Goal: Task Accomplishment & Management: Manage account settings

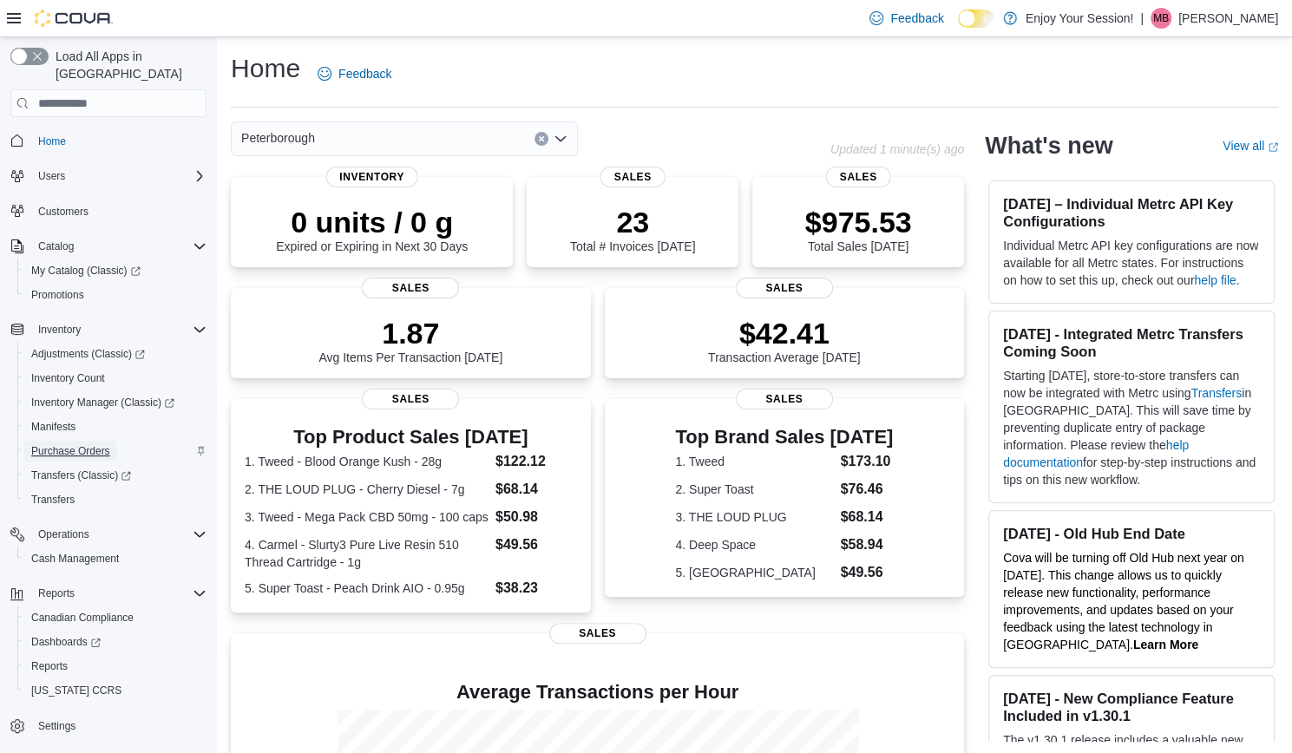
click at [78, 444] on span "Purchase Orders" at bounding box center [70, 451] width 79 height 14
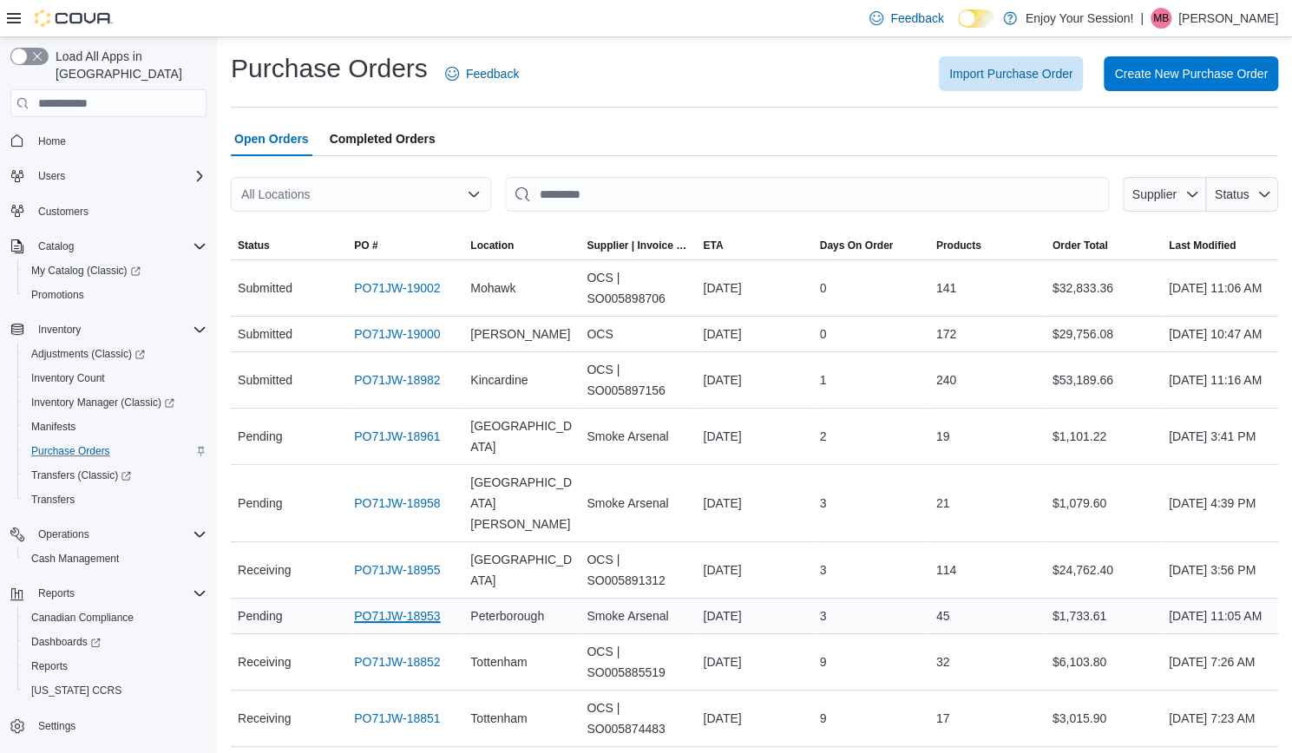
click at [397, 626] on link "PO71JW-18953" at bounding box center [397, 616] width 86 height 21
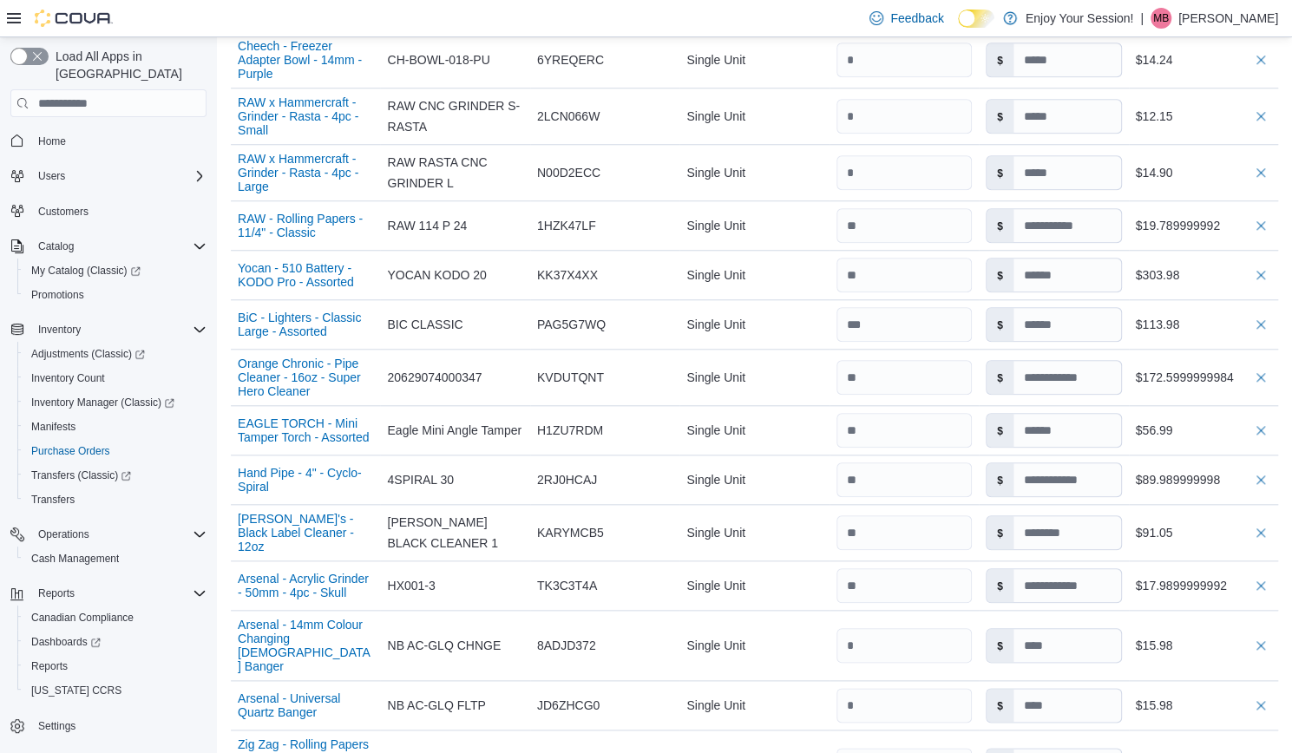
scroll to position [830, 0]
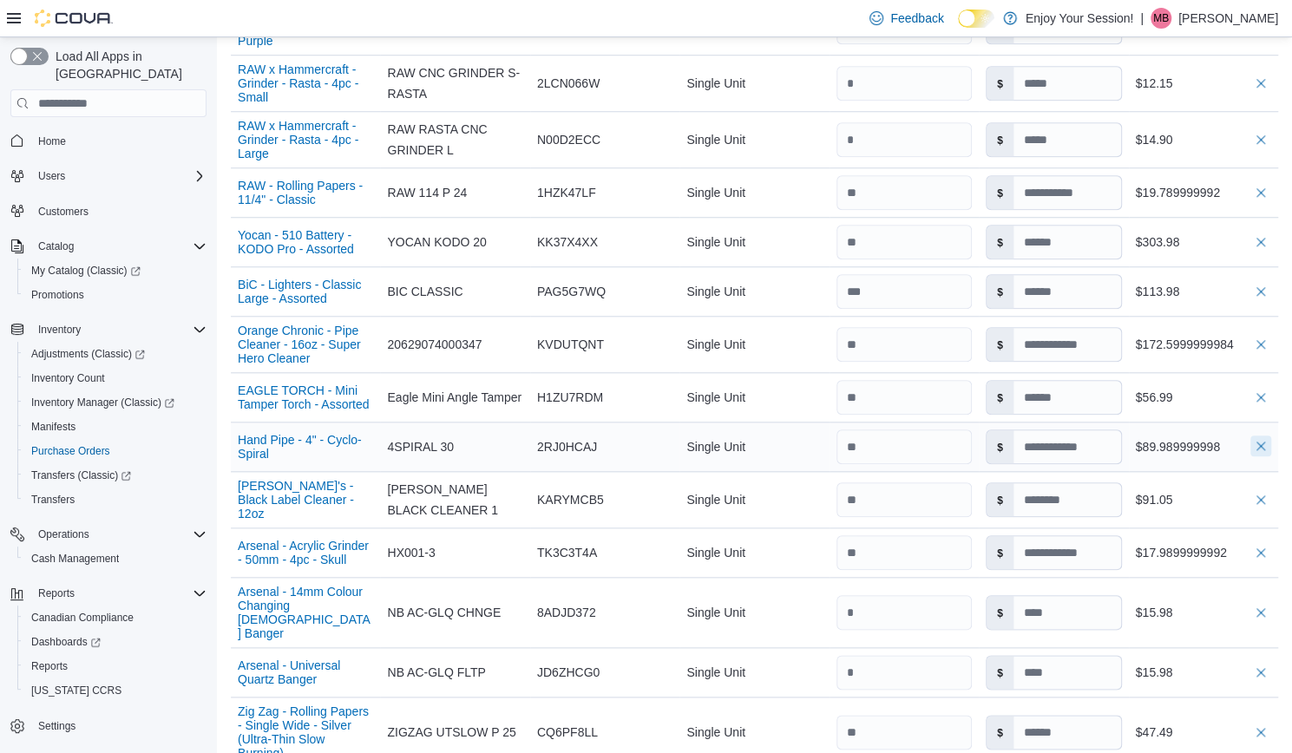
click at [1271, 443] on button "button" at bounding box center [1260, 446] width 21 height 21
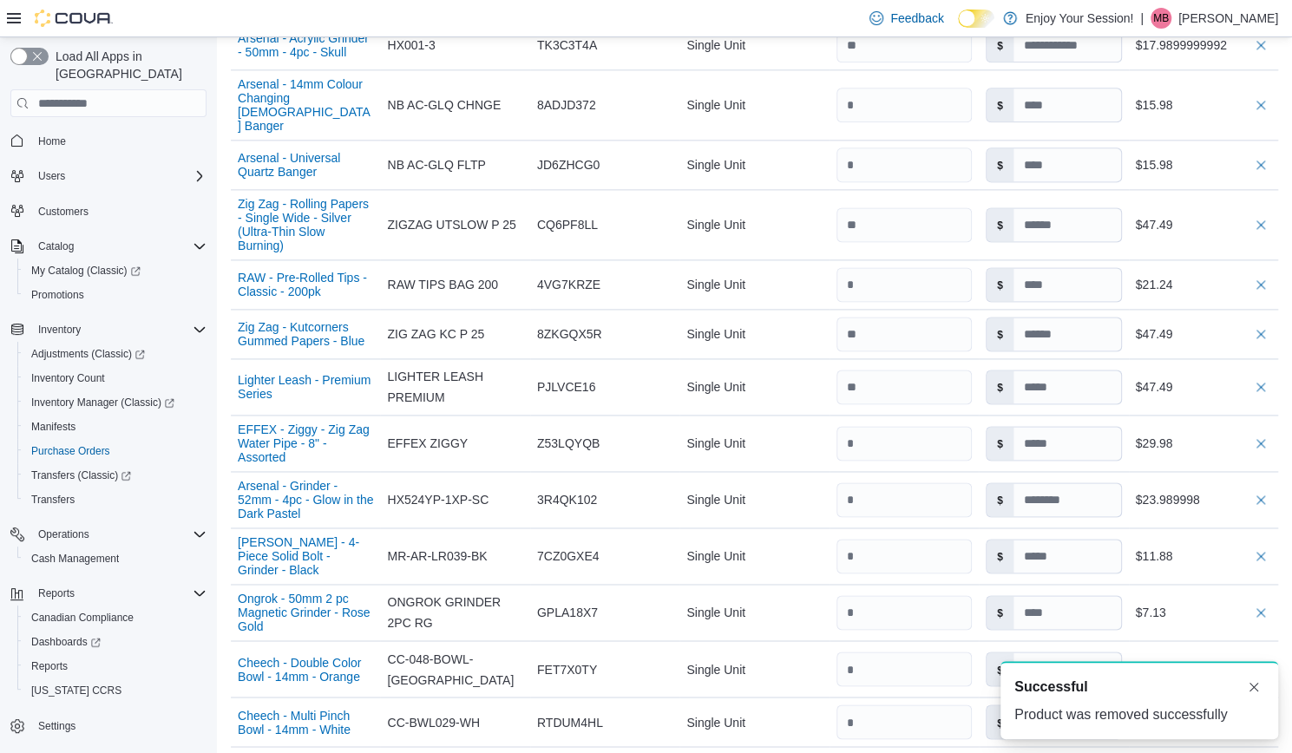
scroll to position [1354, 0]
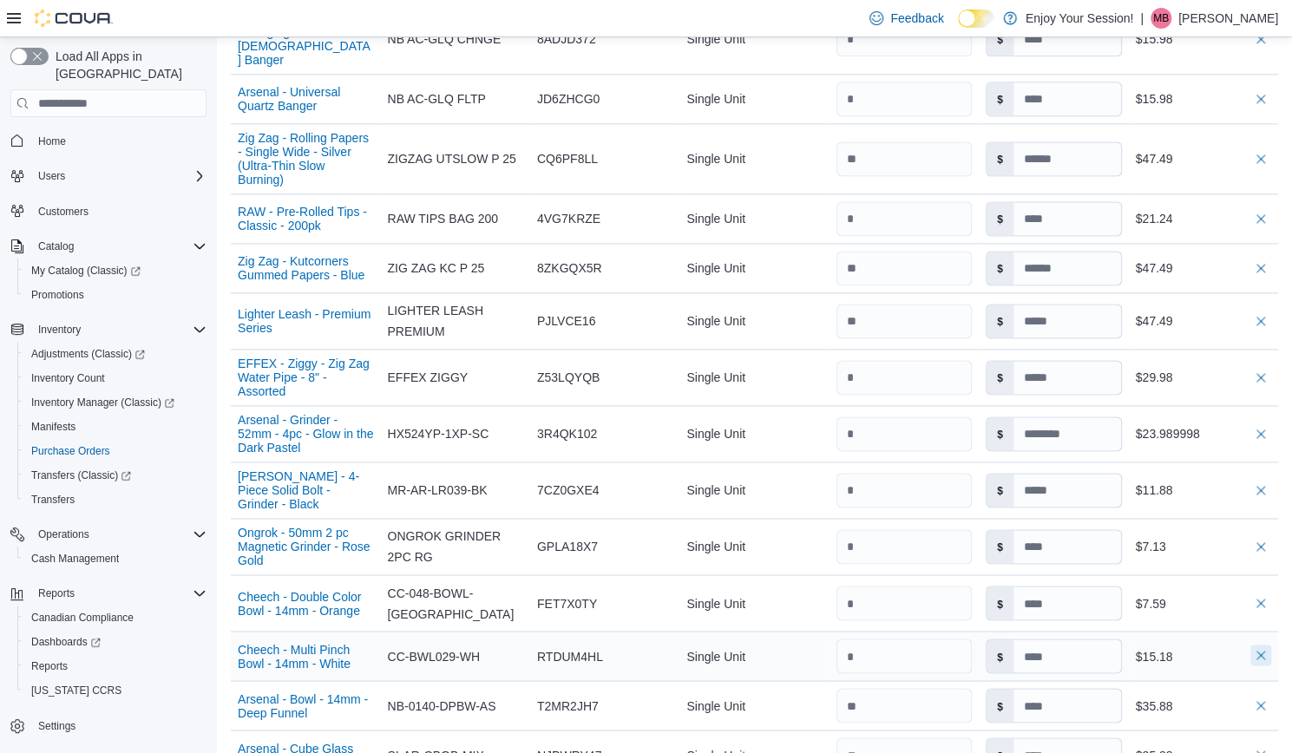
click at [1271, 645] on button "button" at bounding box center [1260, 655] width 21 height 21
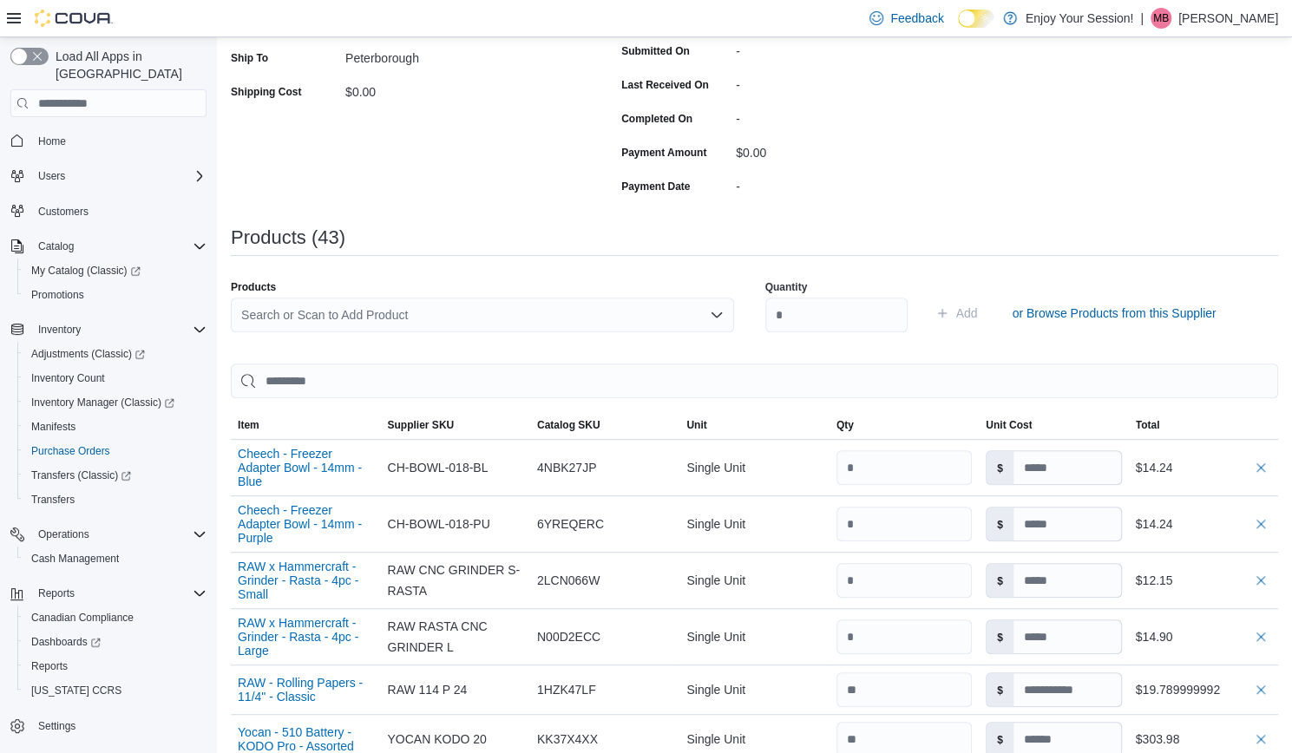
scroll to position [0, 0]
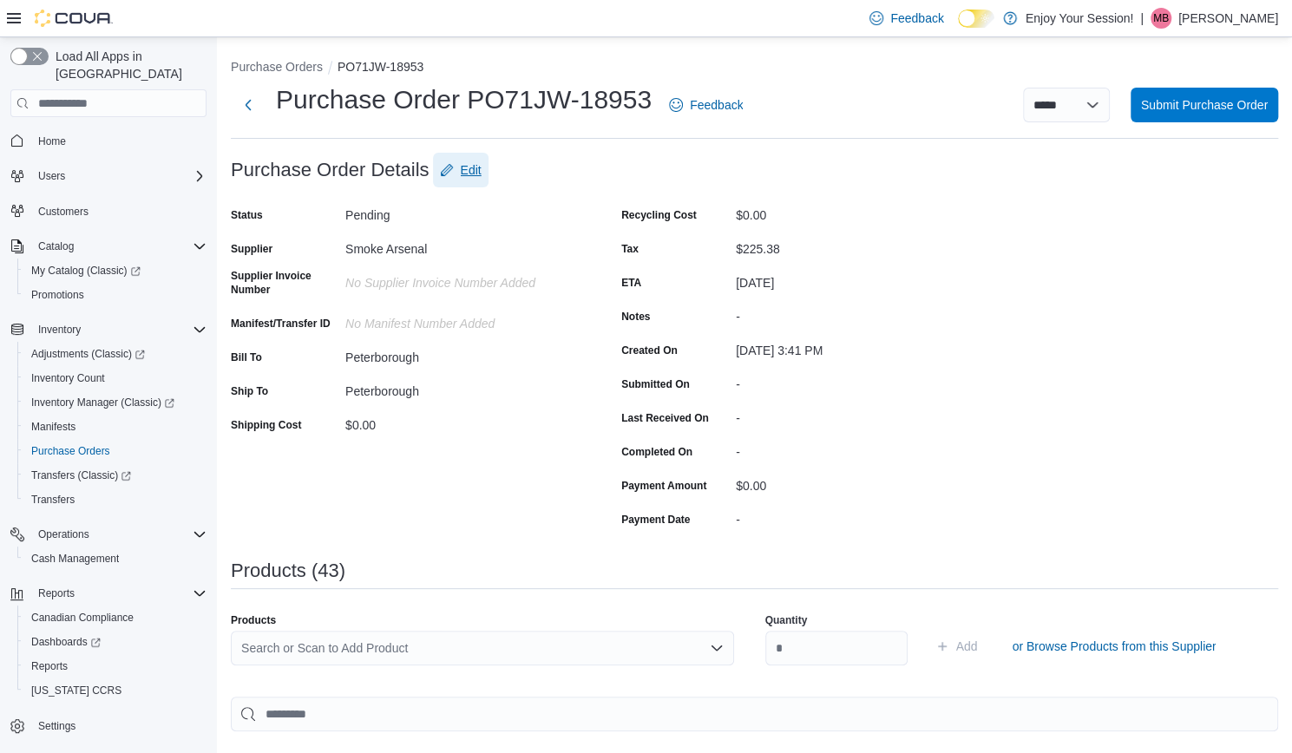
click at [470, 163] on span "Edit" at bounding box center [471, 169] width 21 height 17
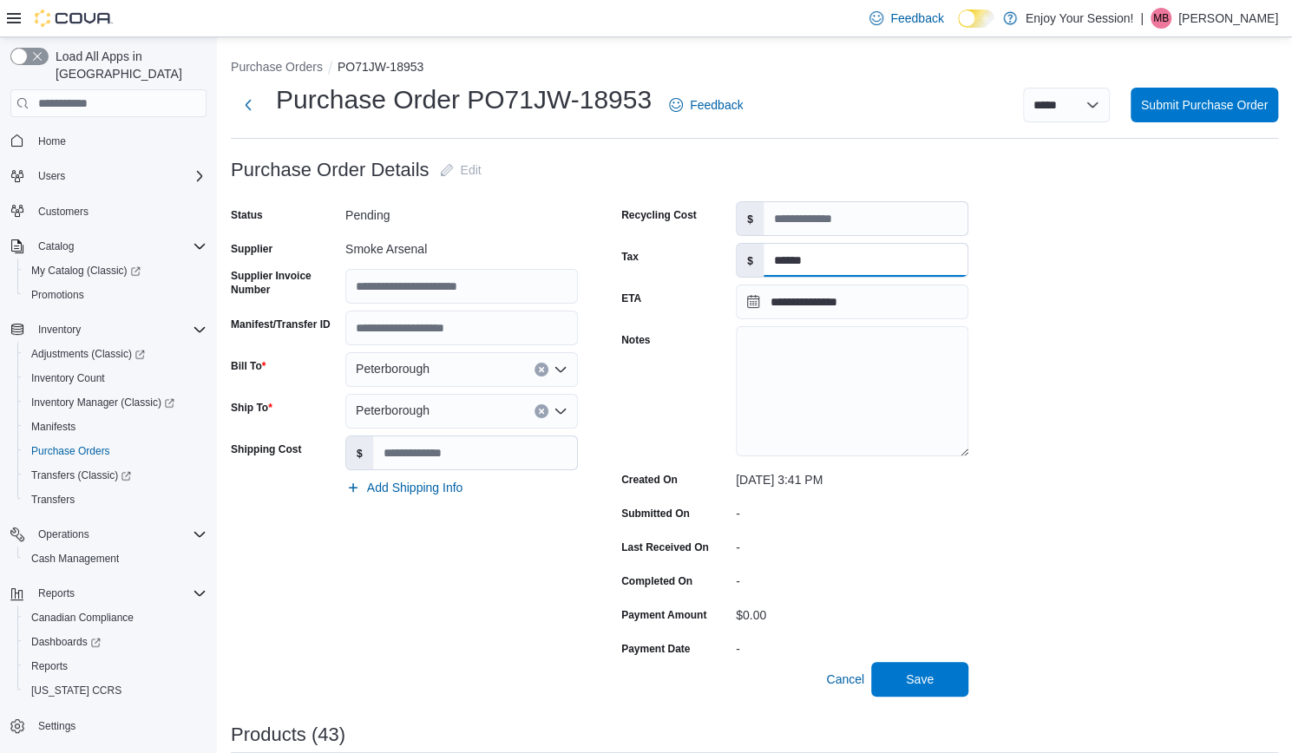
click at [847, 264] on input "******" at bounding box center [866, 260] width 204 height 33
type input "******"
click at [948, 691] on span "Save" at bounding box center [920, 678] width 76 height 35
